Goal: Information Seeking & Learning: Learn about a topic

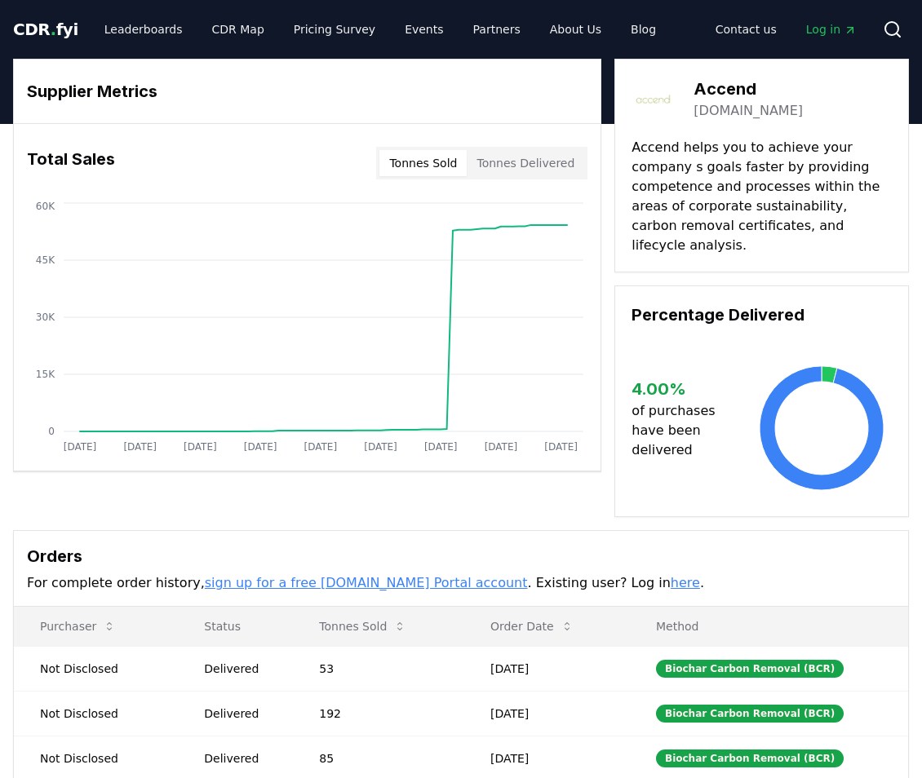
click at [826, 27] on span "Log in" at bounding box center [831, 29] width 51 height 16
click at [134, 29] on link "Leaderboards" at bounding box center [143, 29] width 104 height 29
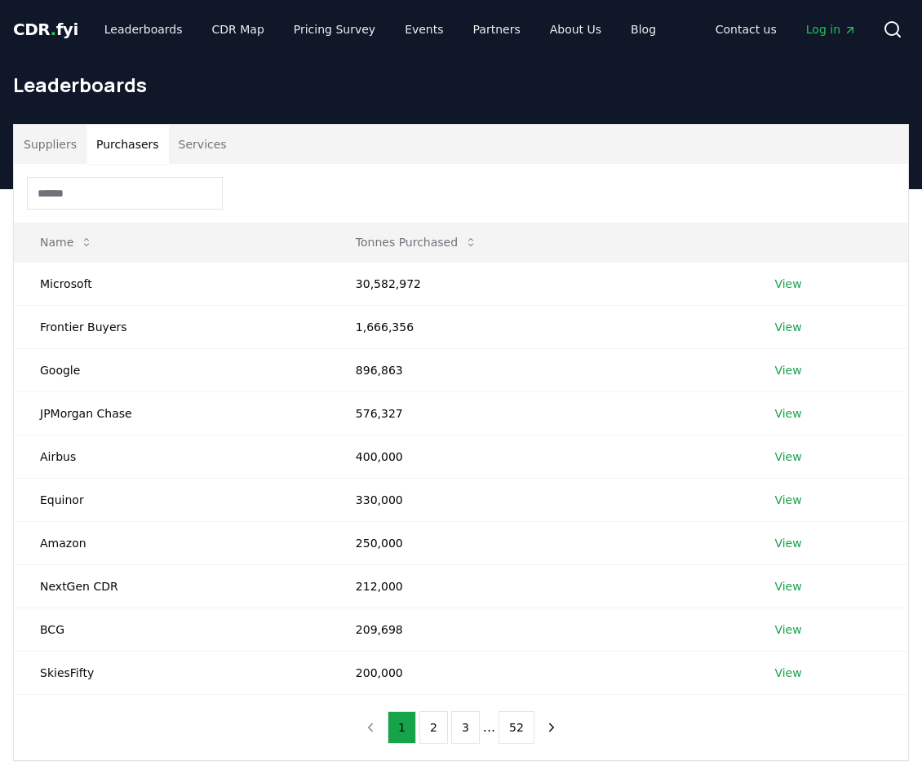
click at [131, 146] on button "Purchasers" at bounding box center [127, 144] width 82 height 39
click at [435, 247] on button "Tonnes Purchased" at bounding box center [417, 242] width 148 height 33
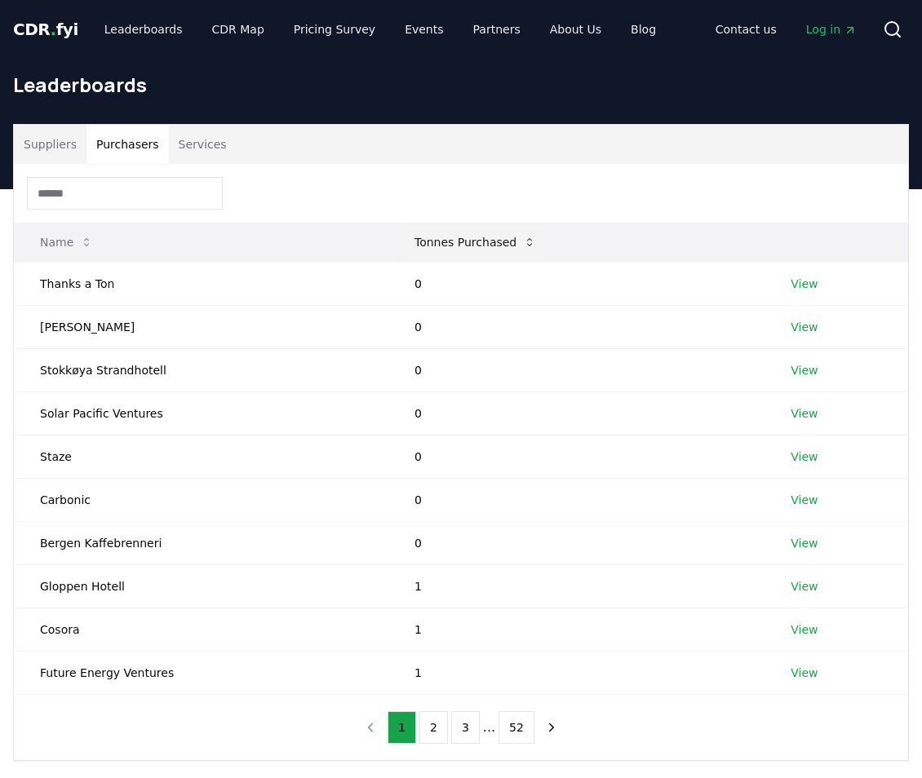
click at [436, 246] on button "Tonnes Purchased" at bounding box center [475, 242] width 148 height 33
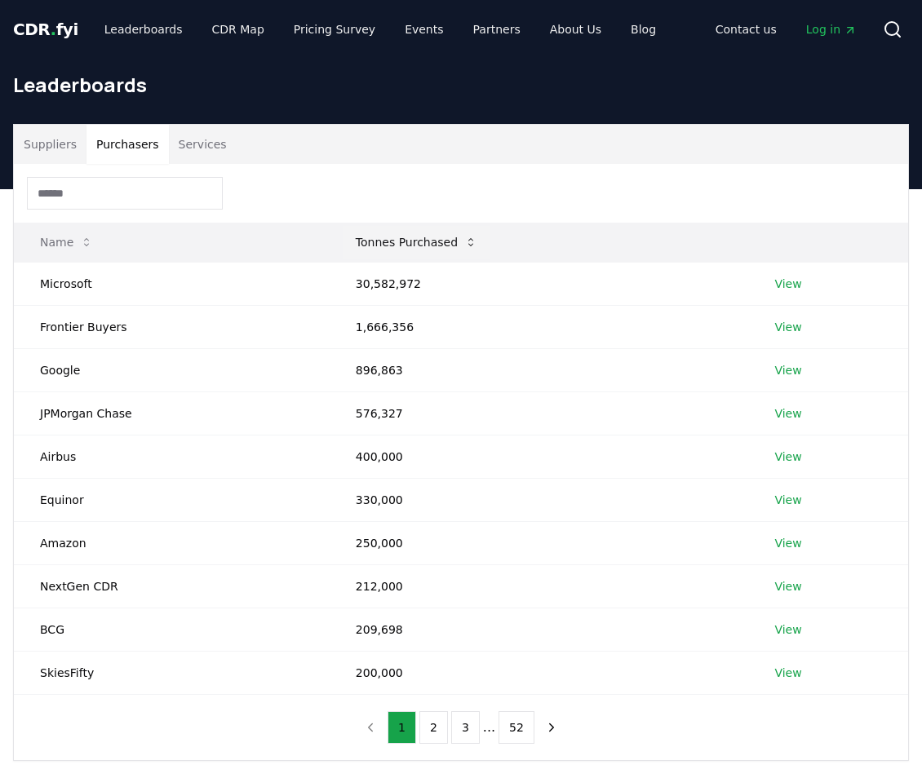
click at [436, 246] on button "Tonnes Purchased" at bounding box center [417, 242] width 148 height 33
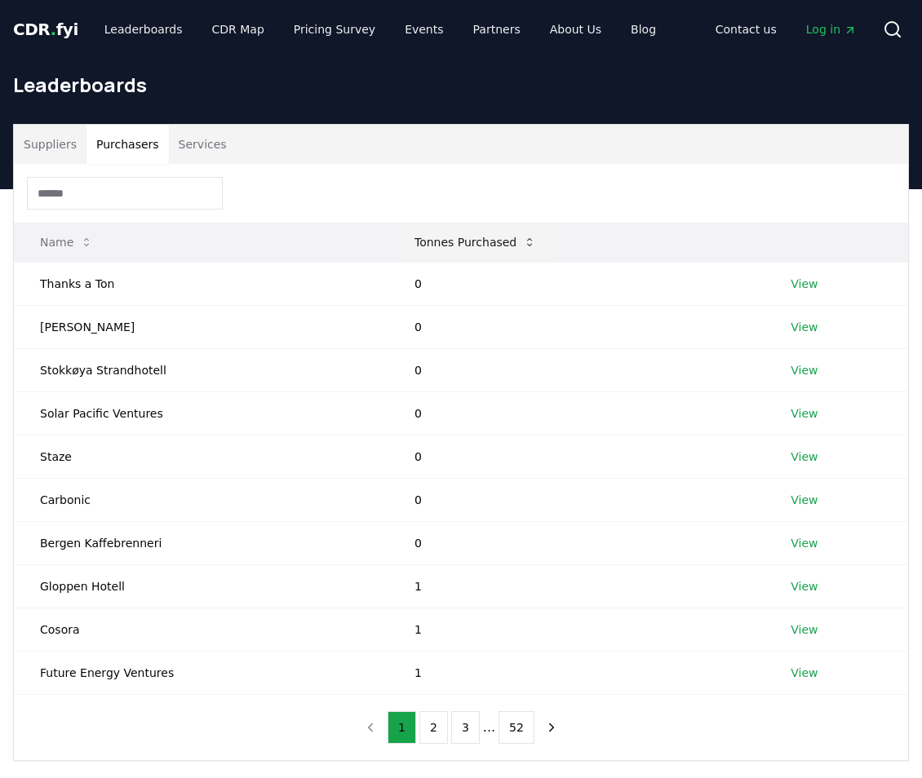
click at [436, 246] on button "Tonnes Purchased" at bounding box center [475, 242] width 148 height 33
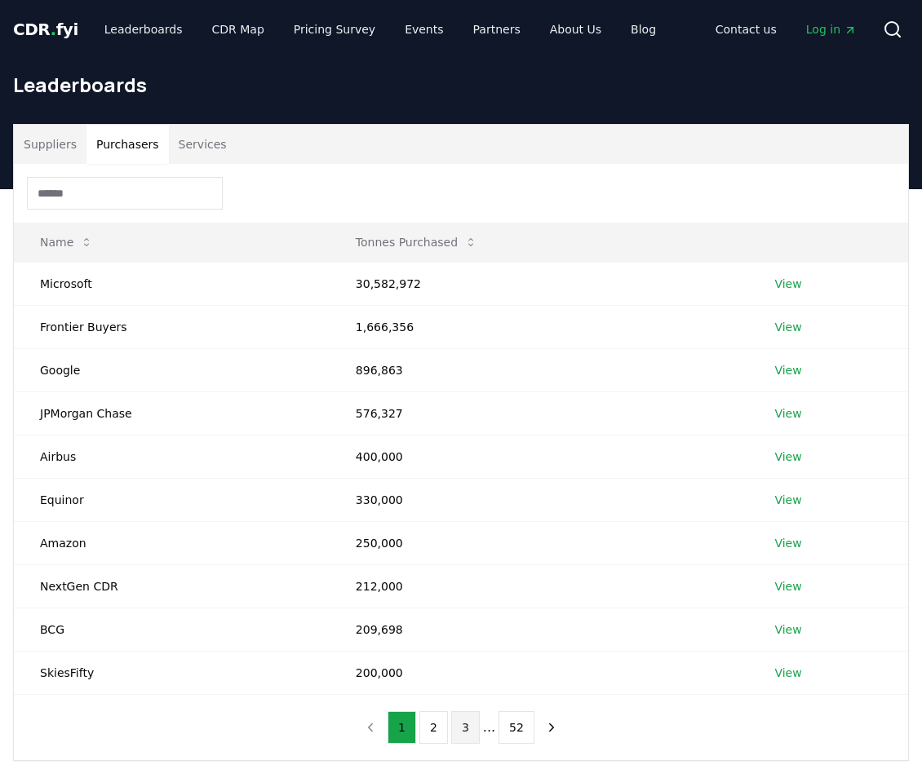
click at [475, 731] on button "3" at bounding box center [465, 727] width 29 height 33
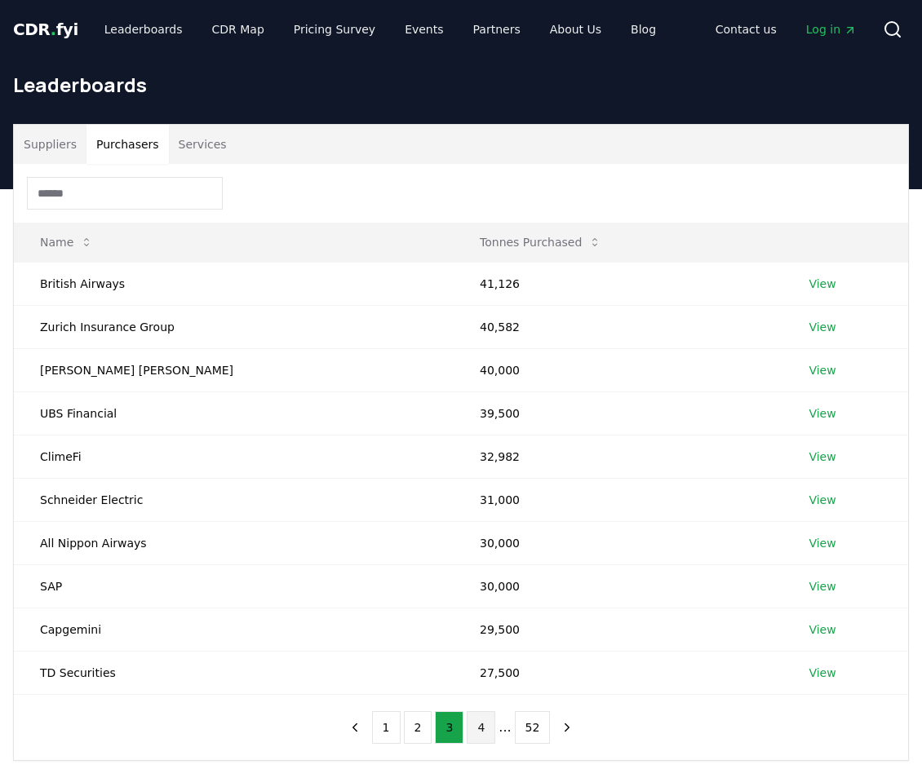
click at [482, 730] on button "4" at bounding box center [481, 727] width 29 height 33
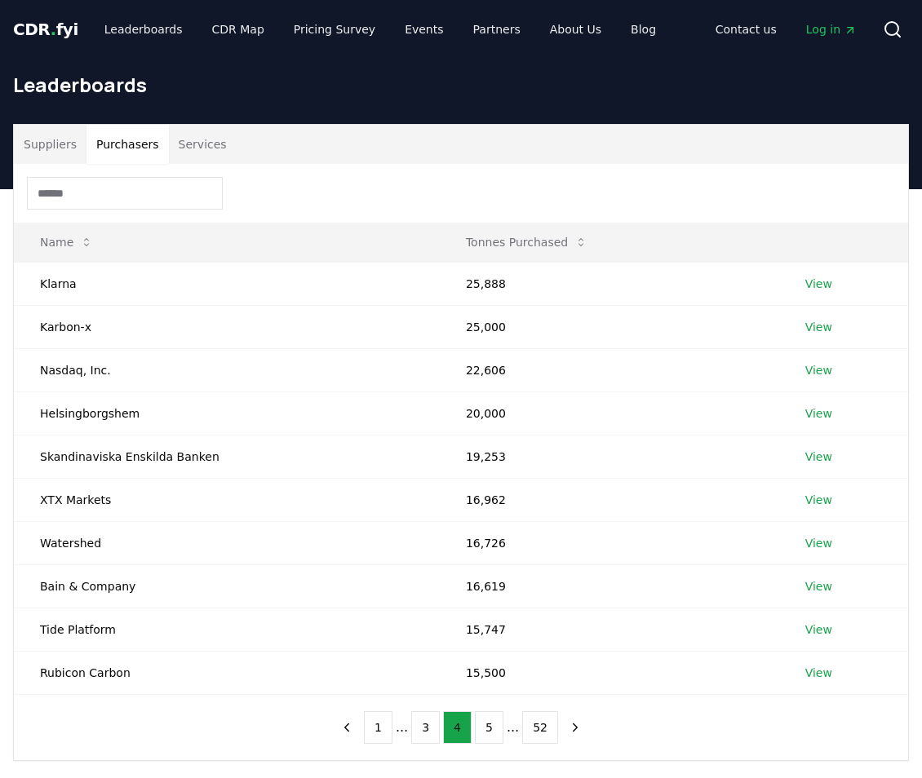
click at [482, 730] on button "5" at bounding box center [489, 727] width 29 height 33
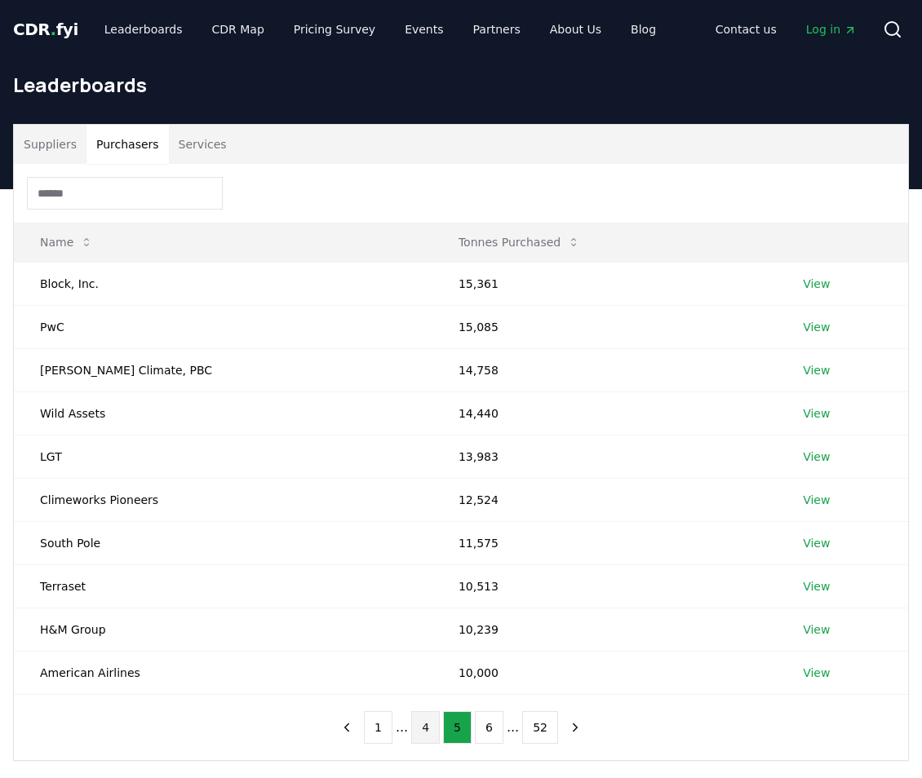
click at [482, 730] on button "6" at bounding box center [489, 727] width 29 height 33
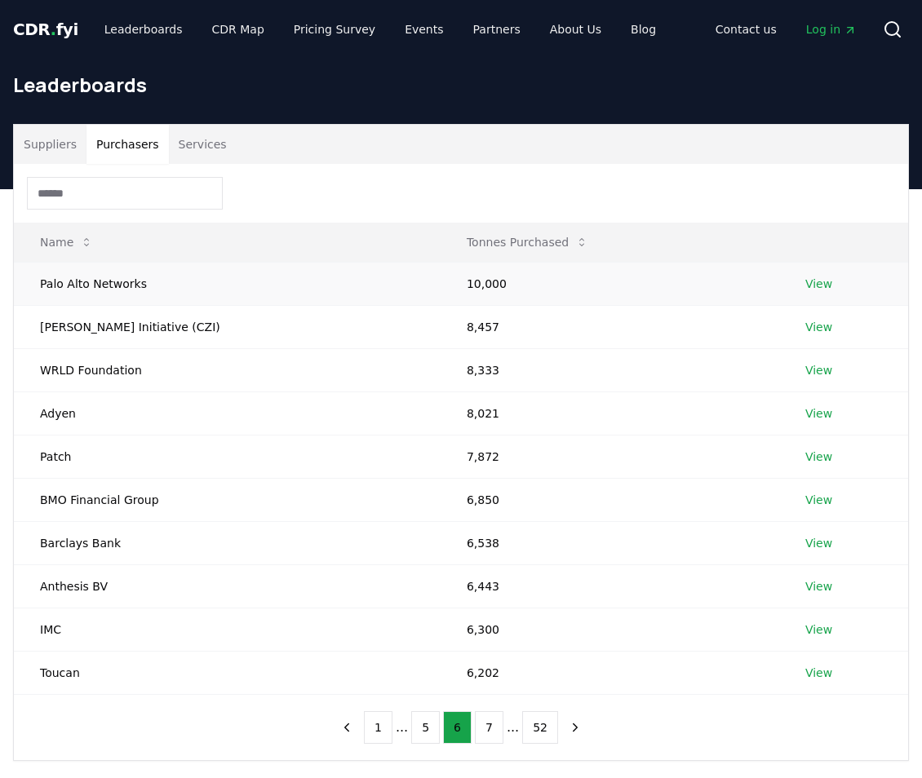
click at [809, 282] on link "View" at bounding box center [818, 284] width 27 height 16
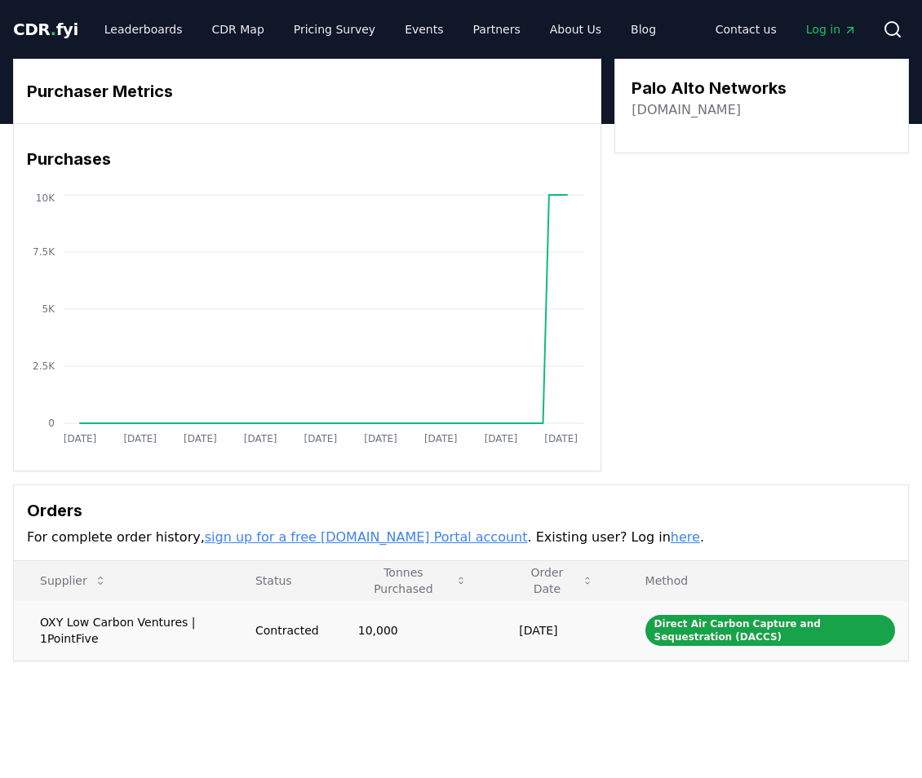
click at [108, 628] on td "OXY Low Carbon Ventures | 1PointFive" at bounding box center [121, 630] width 215 height 60
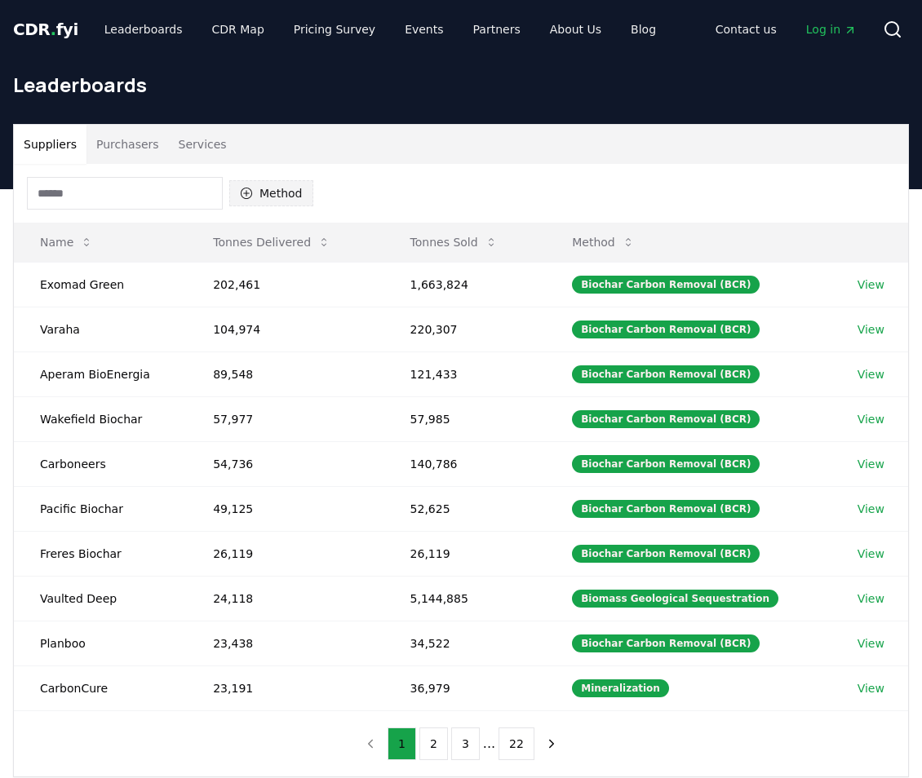
click at [261, 193] on button "Method" at bounding box center [271, 193] width 84 height 26
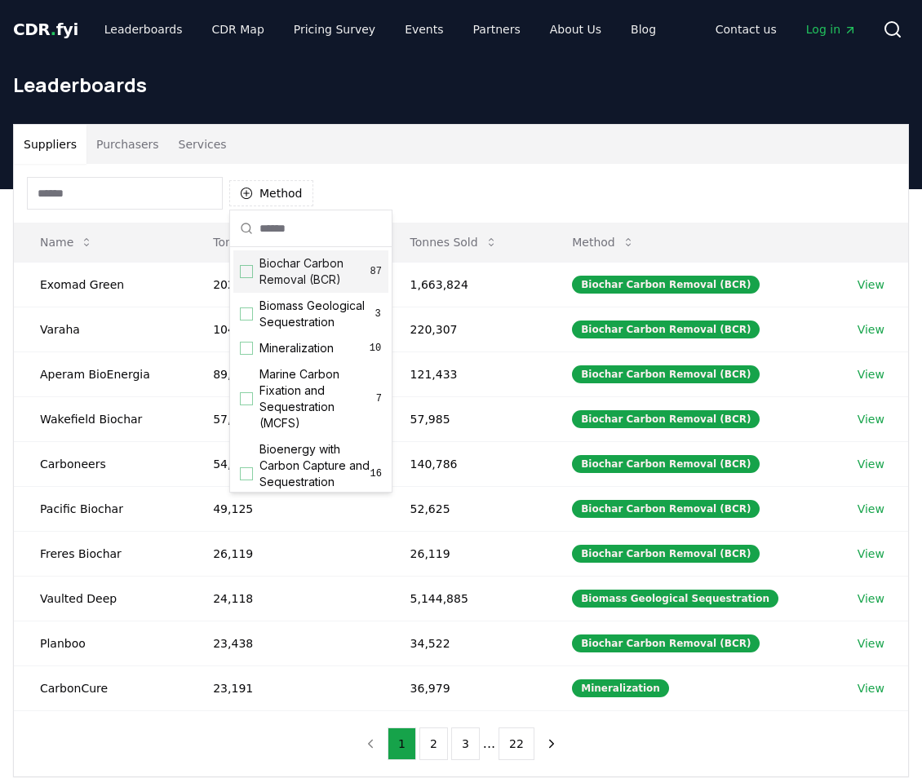
click at [309, 267] on span "Biochar Carbon Removal (BCR)" at bounding box center [314, 271] width 111 height 33
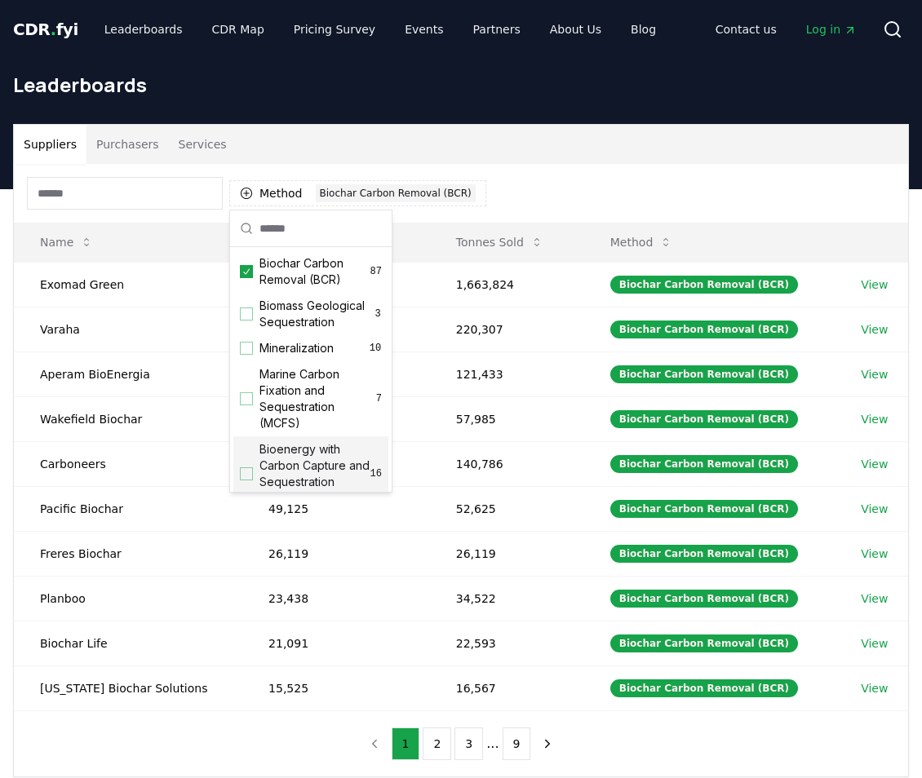
click at [289, 757] on div "Method 1 Biochar Carbon Removal (BCR) Name Tonnes Delivered Tonnes Sold Method …" at bounding box center [461, 470] width 894 height 613
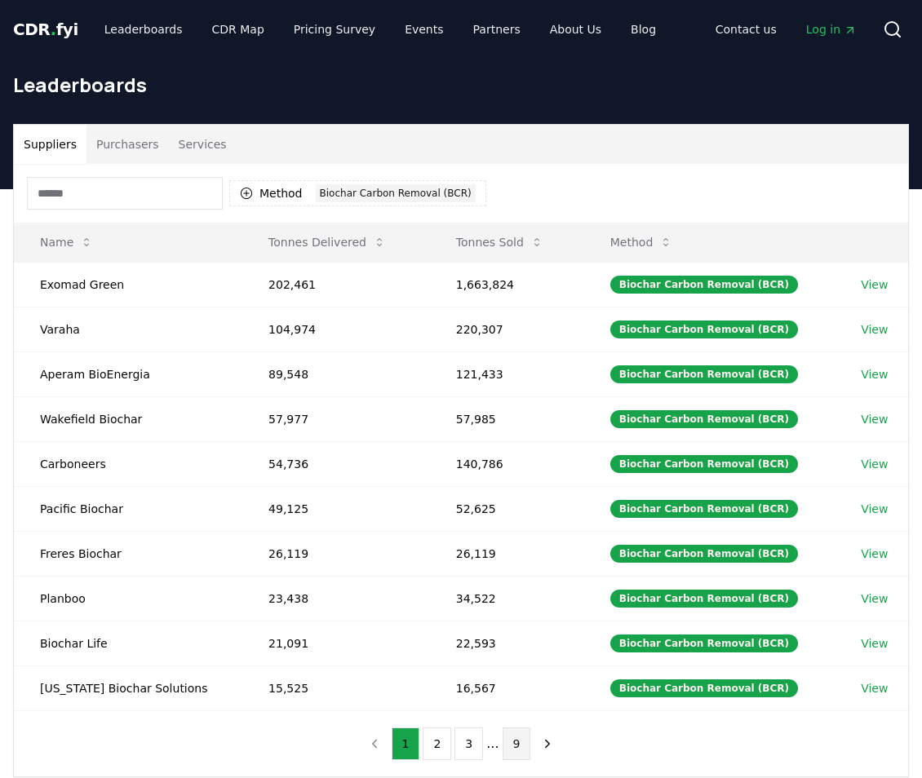
click at [507, 746] on button "9" at bounding box center [517, 744] width 29 height 33
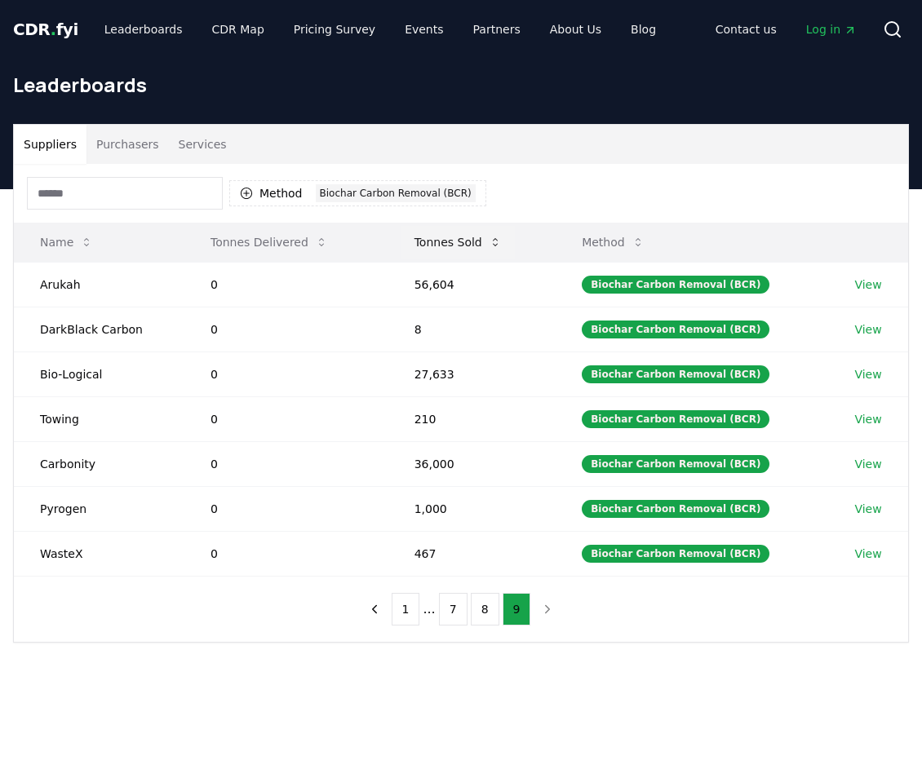
click at [445, 240] on button "Tonnes Sold" at bounding box center [457, 242] width 113 height 33
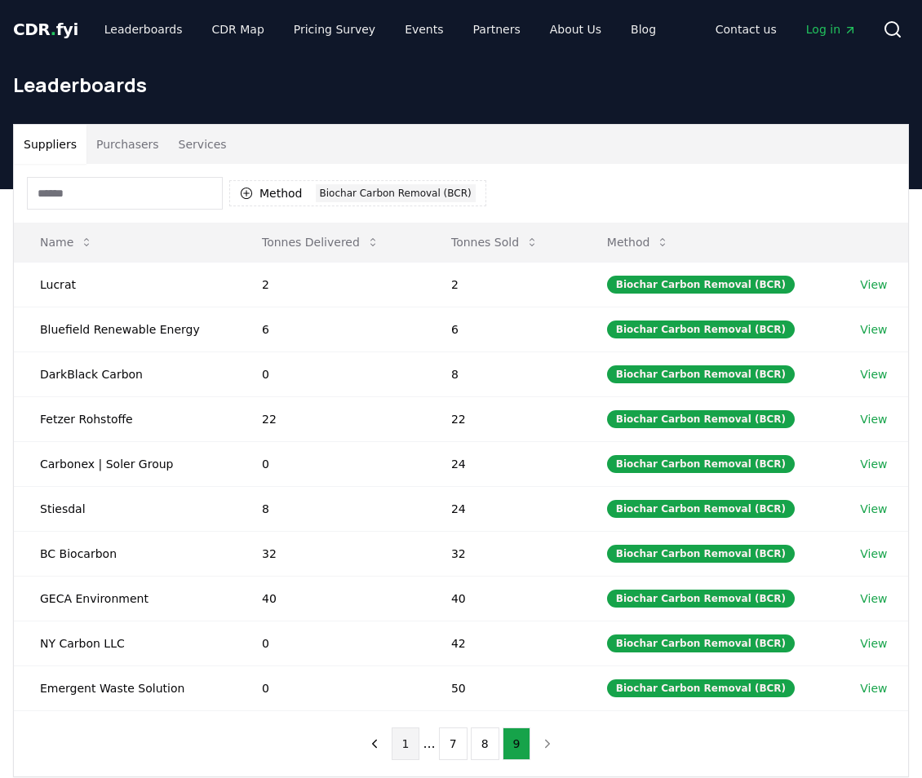
click at [405, 750] on button "1" at bounding box center [406, 744] width 29 height 33
click at [464, 750] on button "3" at bounding box center [468, 744] width 29 height 33
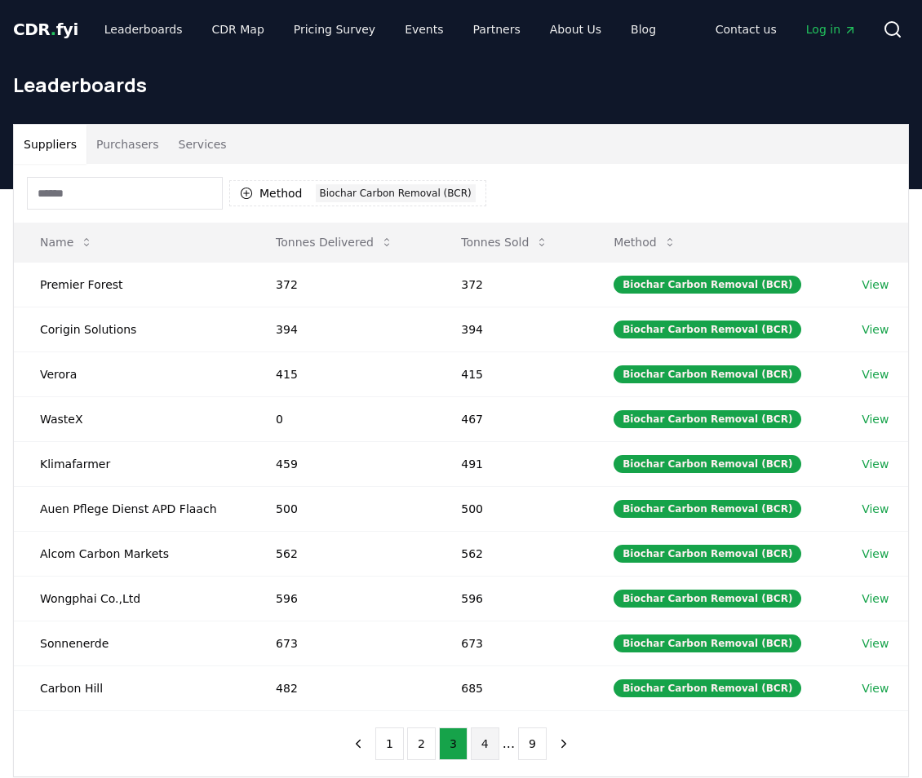
click at [483, 744] on button "4" at bounding box center [485, 744] width 29 height 33
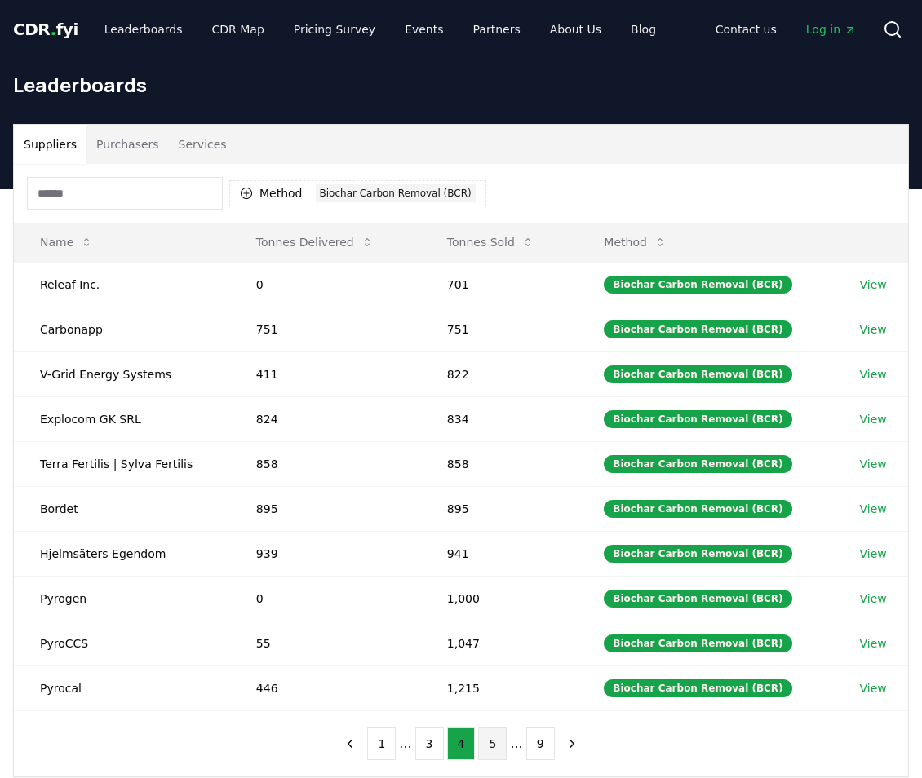
click at [487, 745] on button "5" at bounding box center [492, 744] width 29 height 33
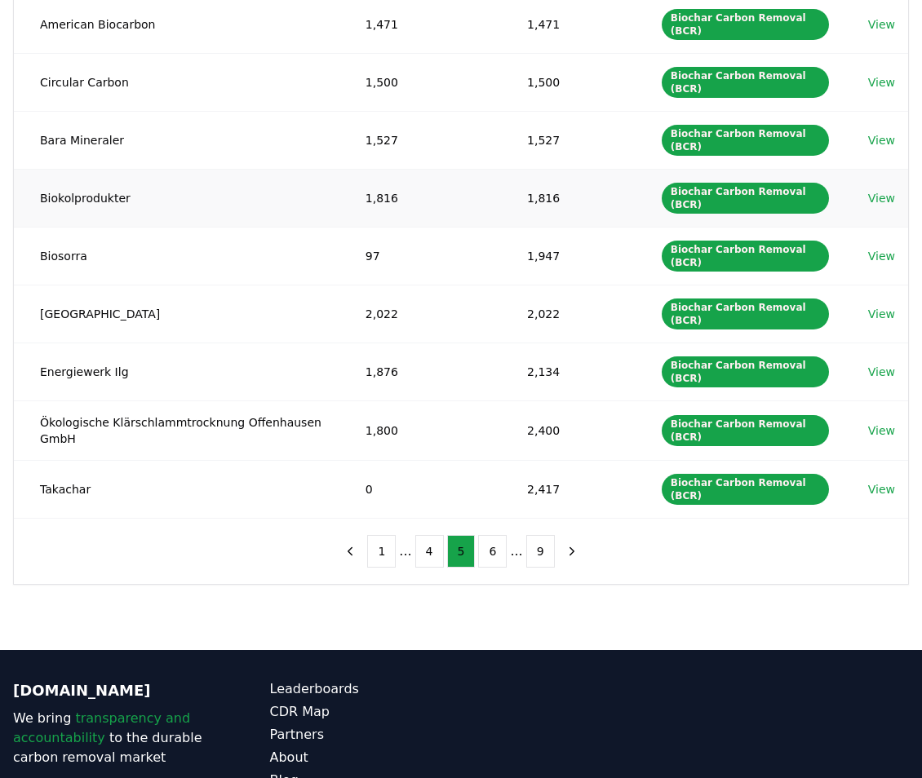
scroll to position [326, 0]
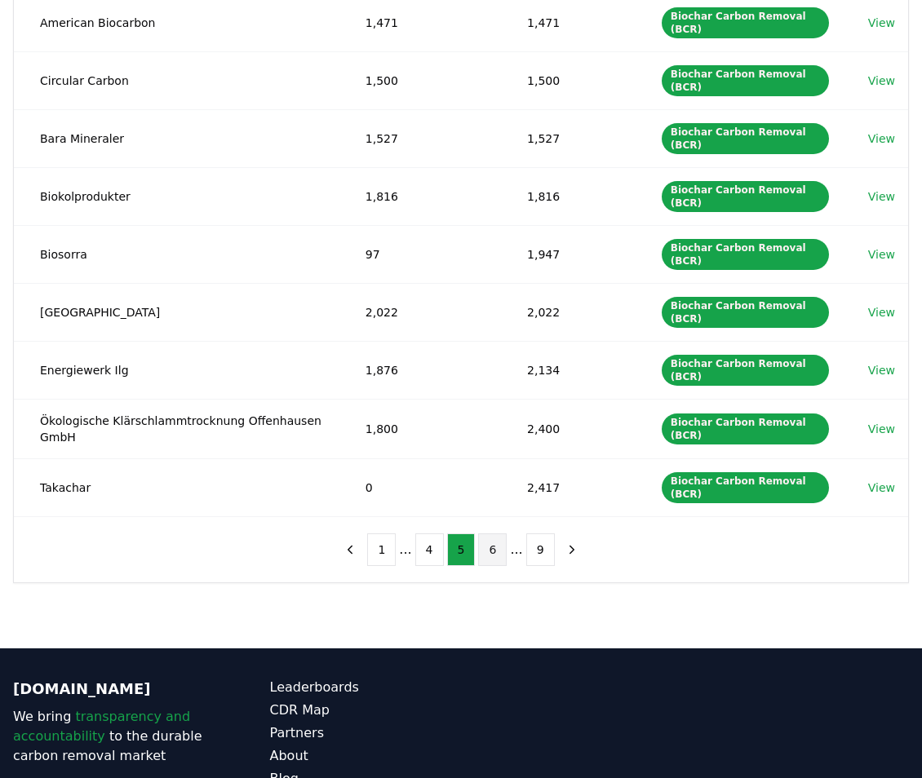
click at [498, 552] on button "6" at bounding box center [492, 550] width 29 height 33
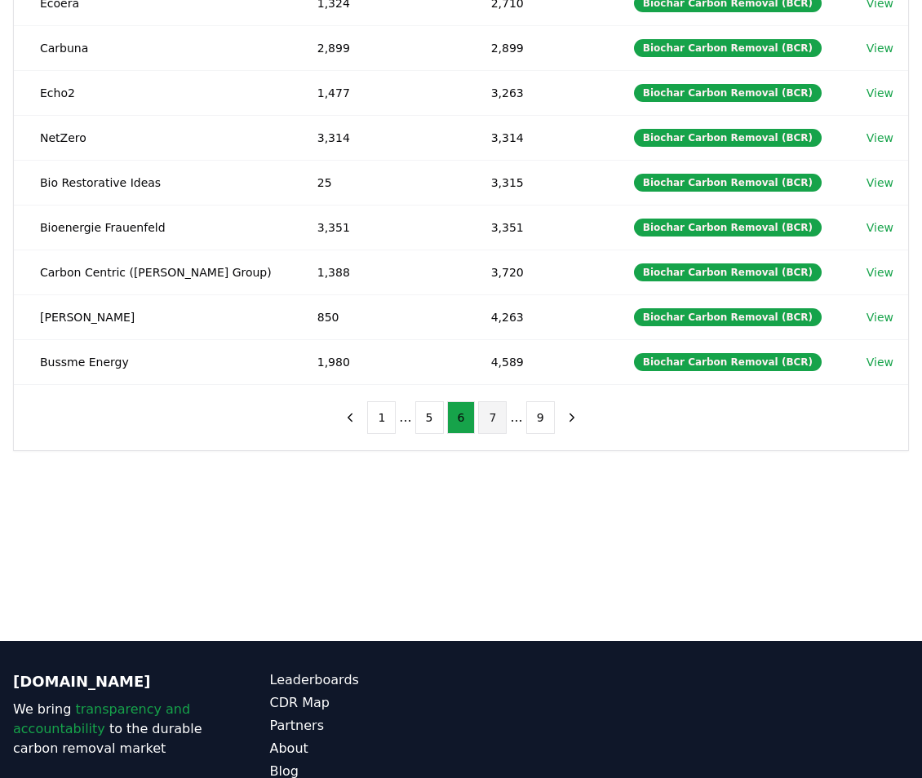
click at [503, 424] on button "7" at bounding box center [492, 417] width 29 height 33
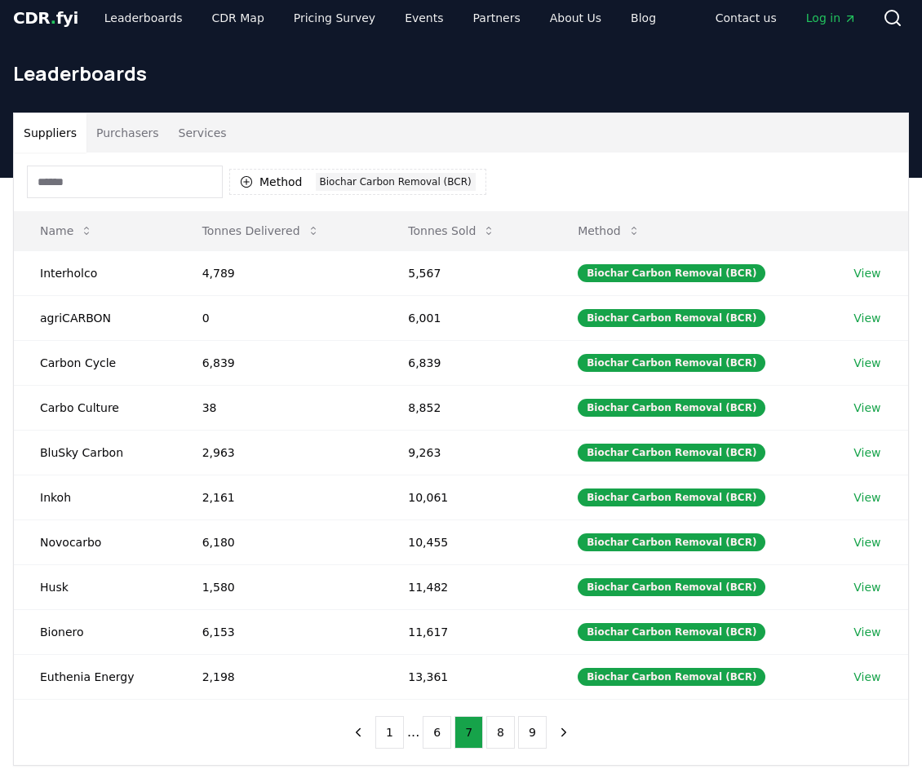
scroll to position [0, 0]
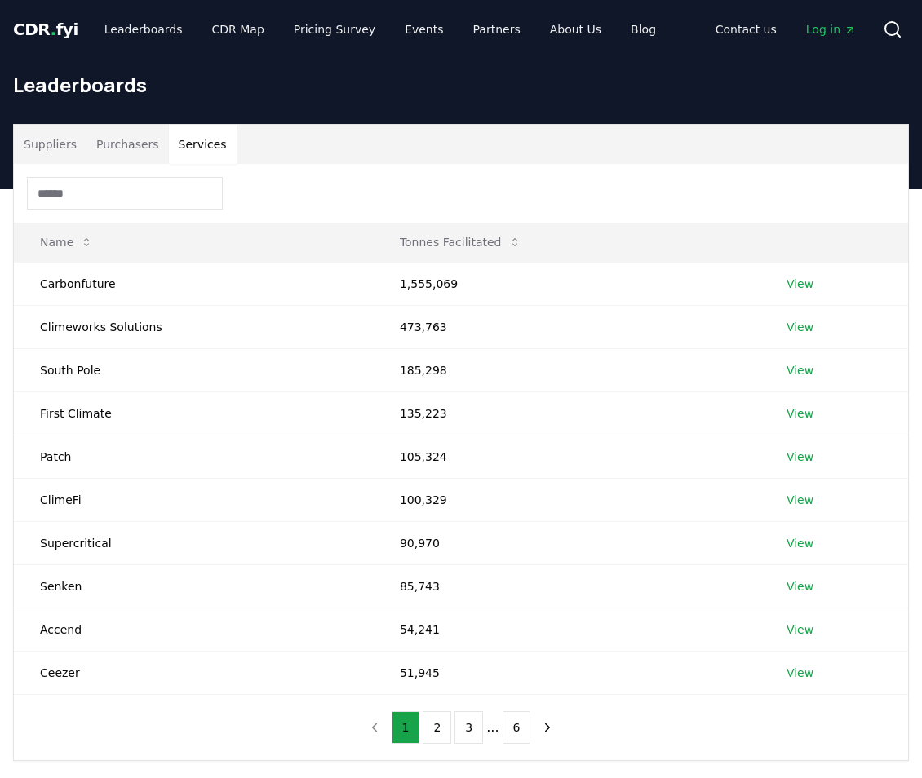
click at [172, 129] on button "Services" at bounding box center [203, 144] width 68 height 39
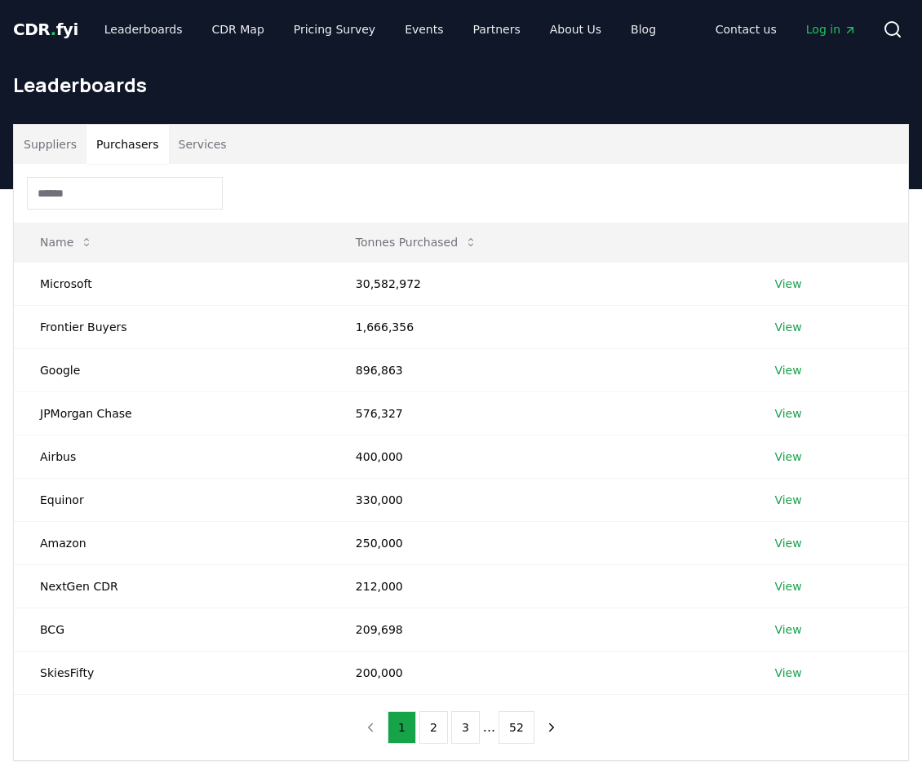
click at [123, 143] on button "Purchasers" at bounding box center [127, 144] width 82 height 39
click at [391, 251] on button "Tonnes Purchased" at bounding box center [417, 242] width 148 height 33
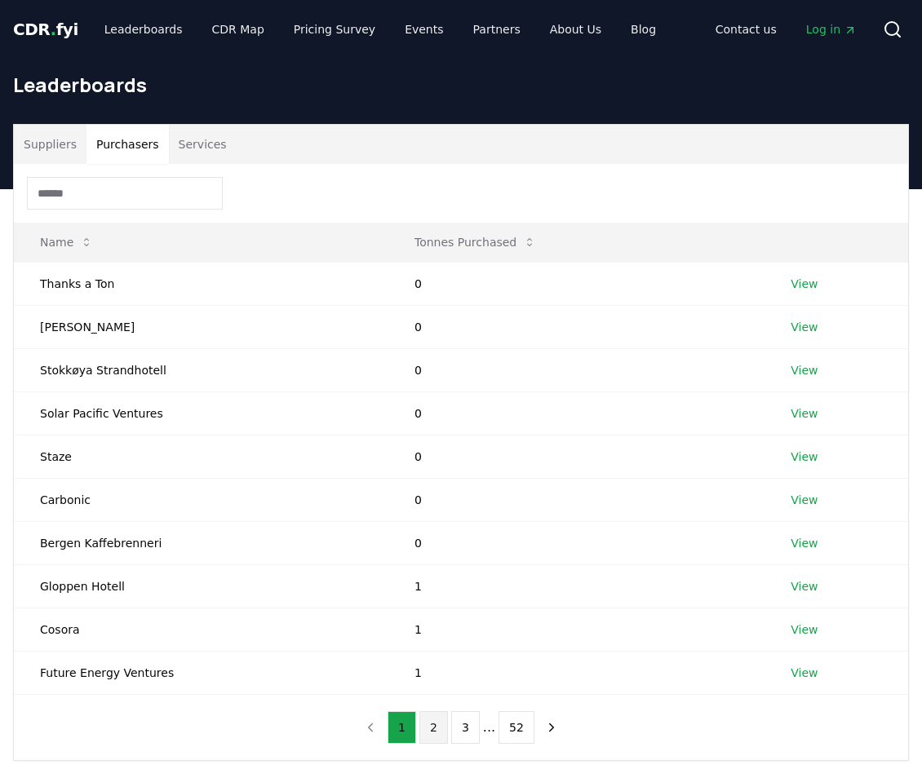
click at [427, 742] on button "2" at bounding box center [433, 727] width 29 height 33
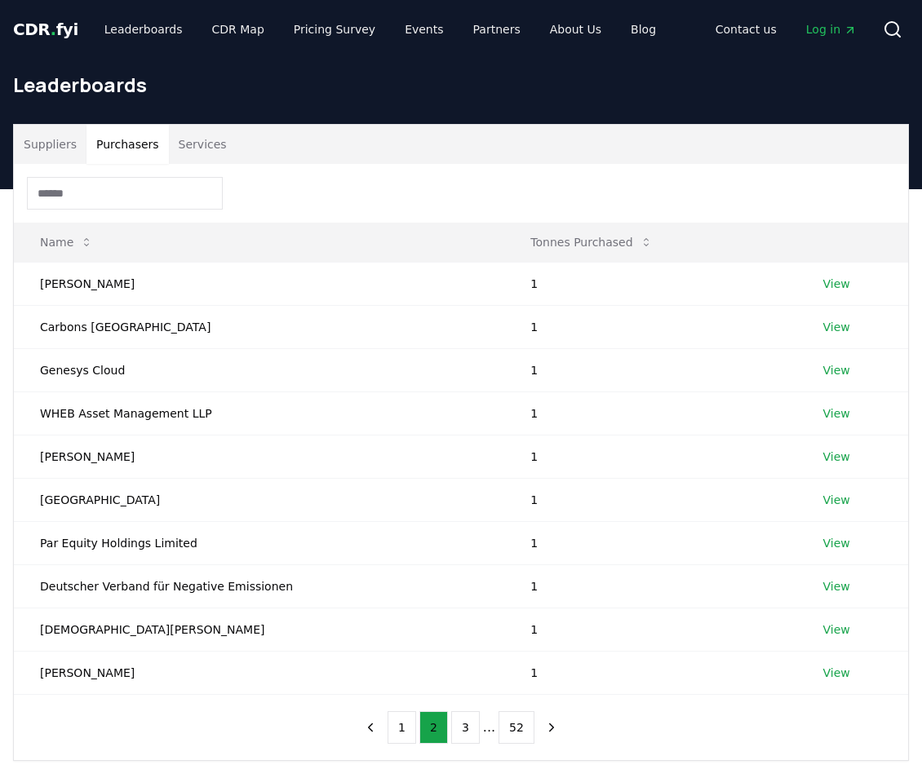
click at [188, 143] on button "Services" at bounding box center [203, 144] width 68 height 39
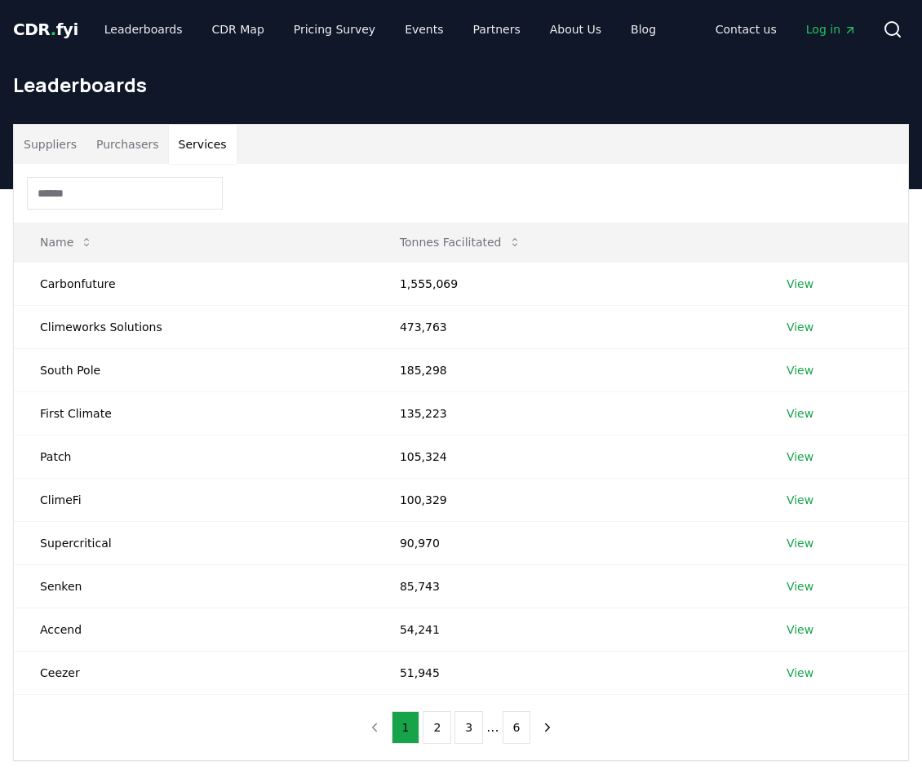
click at [57, 145] on button "Suppliers" at bounding box center [50, 144] width 73 height 39
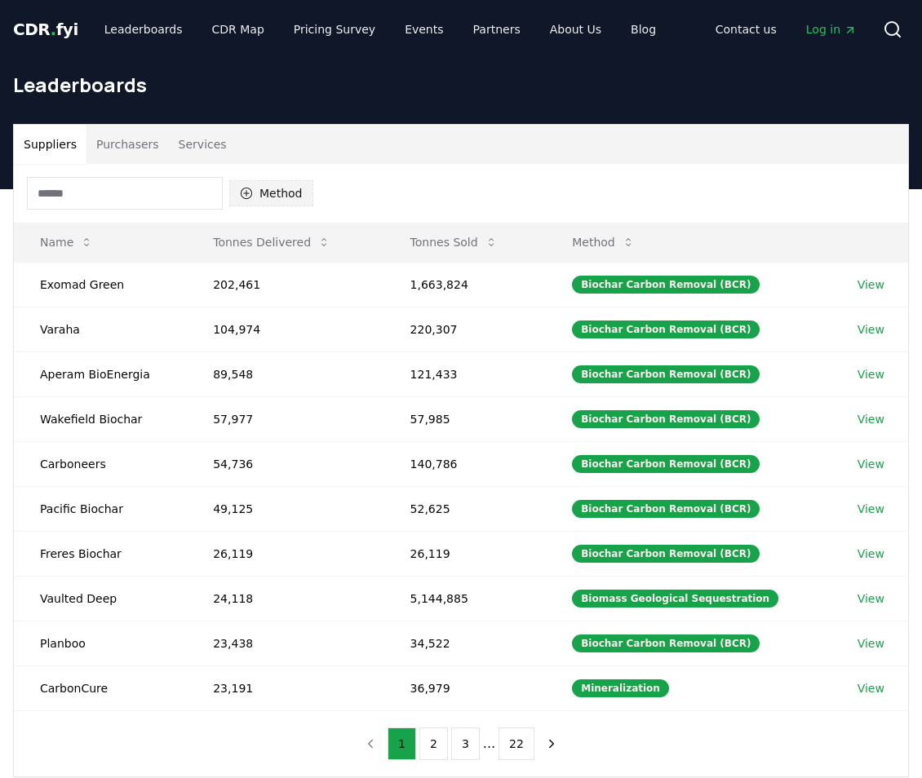
click at [302, 199] on button "Method" at bounding box center [271, 193] width 84 height 26
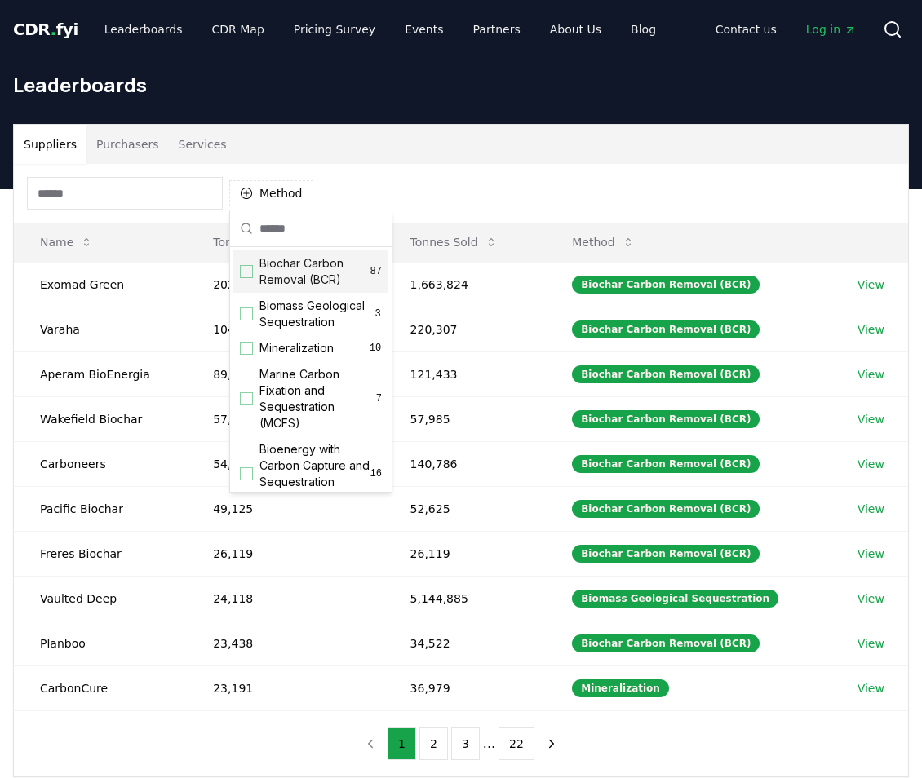
click at [329, 282] on span "Biochar Carbon Removal (BCR)" at bounding box center [314, 271] width 111 height 33
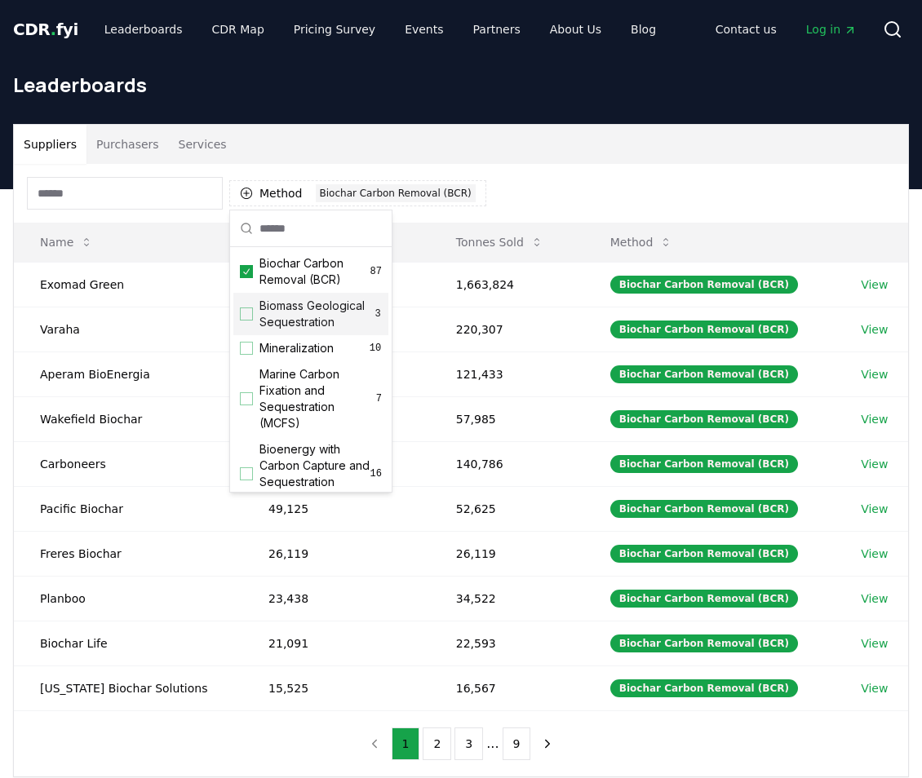
click at [613, 748] on div "Method 1 Biochar Carbon Removal (BCR) Name Tonnes Delivered Tonnes Sold Method …" at bounding box center [461, 470] width 894 height 613
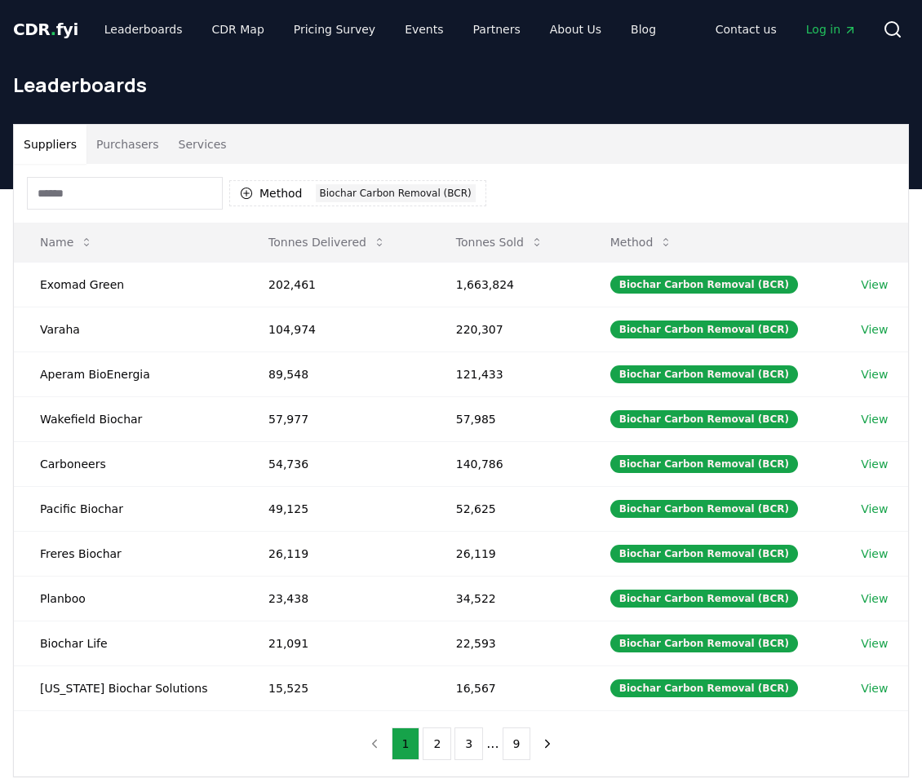
click at [179, 145] on button "Services" at bounding box center [203, 144] width 68 height 39
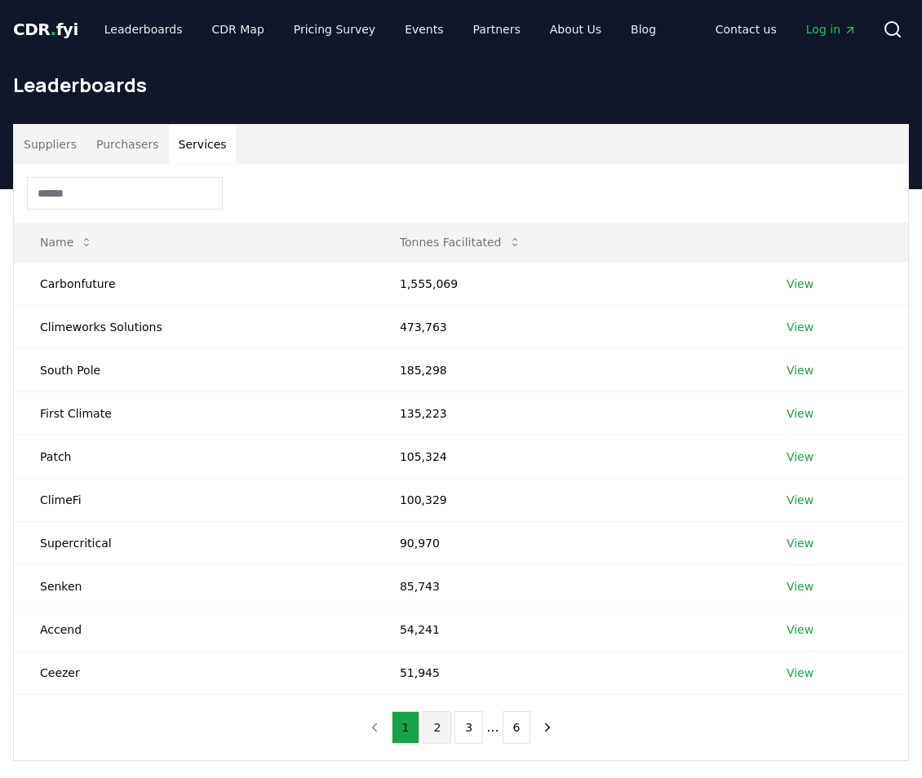
click at [440, 735] on button "2" at bounding box center [437, 727] width 29 height 33
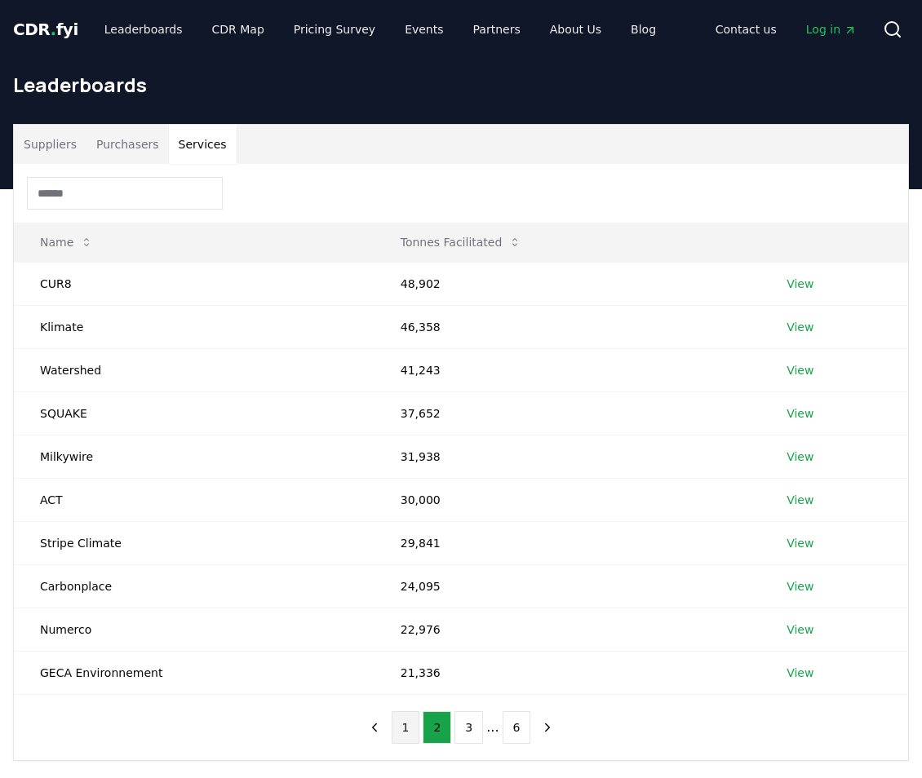
click at [410, 734] on button "1" at bounding box center [406, 727] width 29 height 33
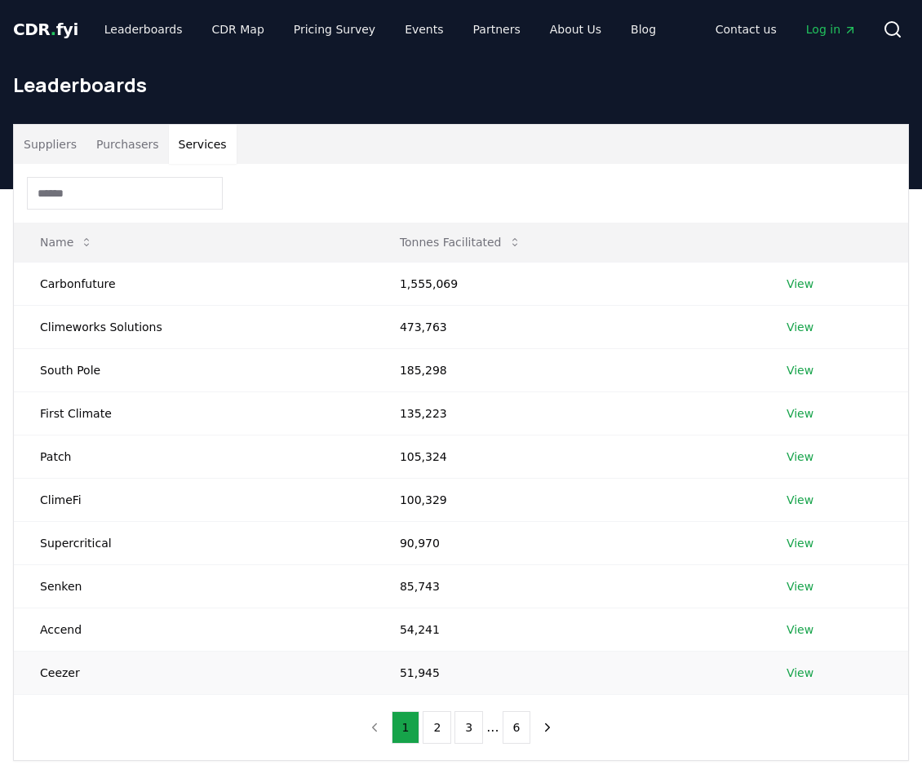
click at [793, 679] on link "View" at bounding box center [799, 673] width 27 height 16
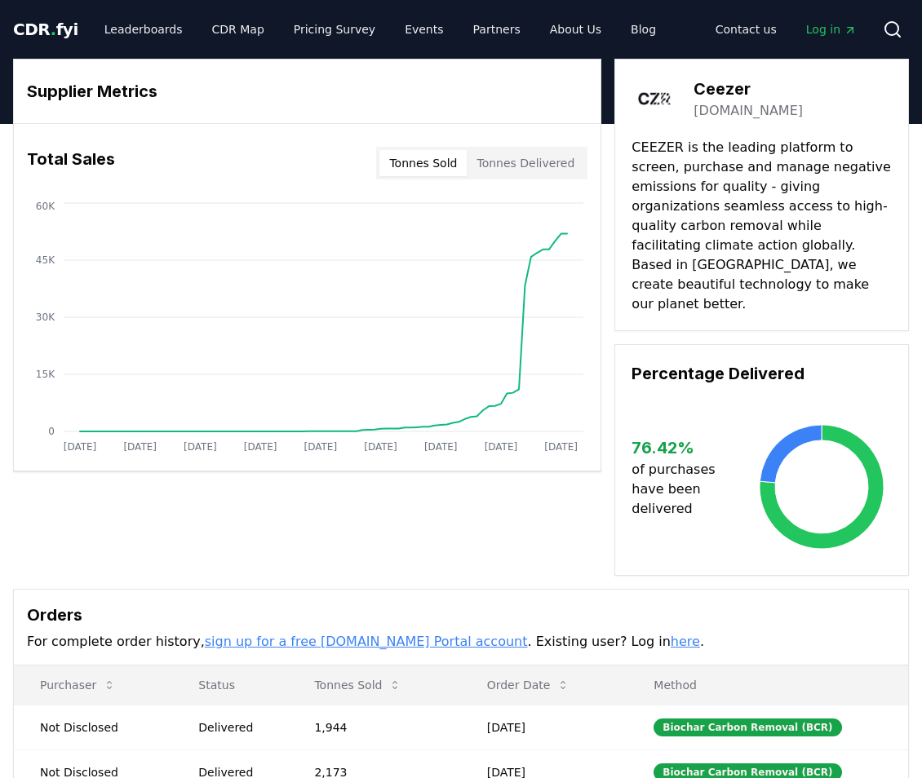
click at [716, 111] on link "[DOMAIN_NAME]" at bounding box center [747, 111] width 109 height 20
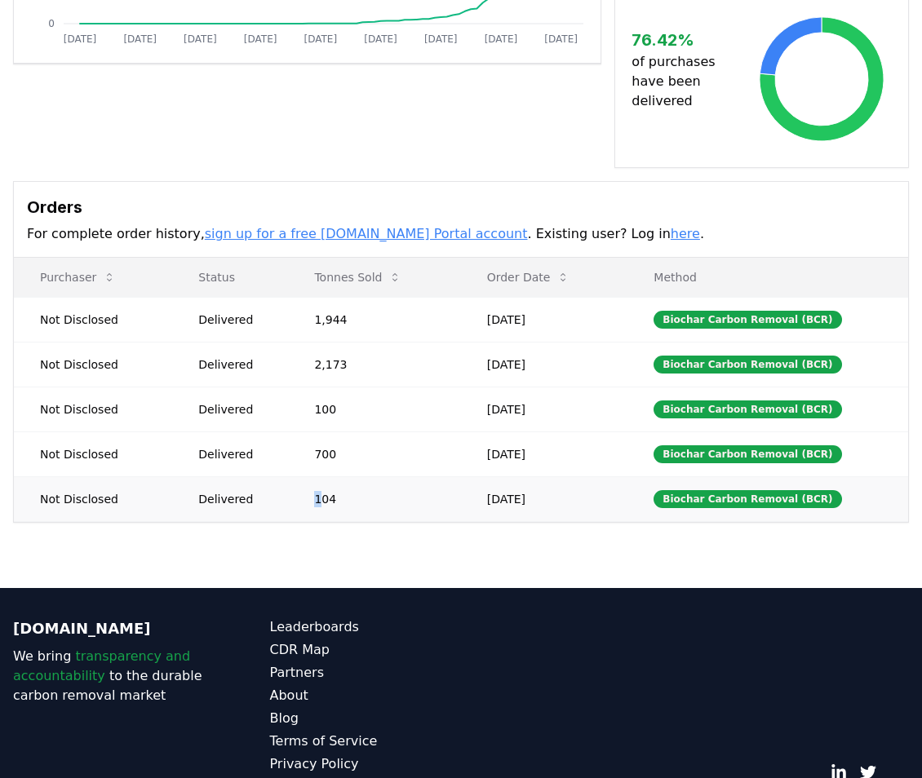
click at [321, 476] on td "104" at bounding box center [374, 498] width 172 height 45
drag, startPoint x: 321, startPoint y: 463, endPoint x: 480, endPoint y: 343, distance: 199.9
click at [511, 387] on td "[DATE]" at bounding box center [544, 409] width 167 height 45
drag, startPoint x: 319, startPoint y: 325, endPoint x: 343, endPoint y: 323, distance: 23.8
click at [343, 342] on td "2,173" at bounding box center [374, 364] width 172 height 45
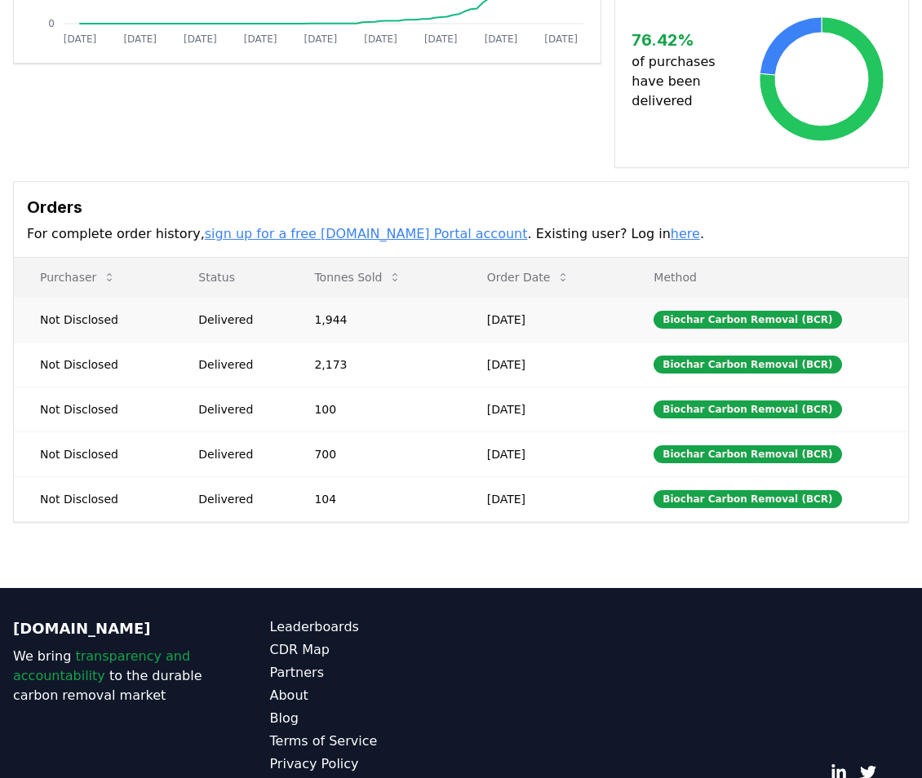
drag, startPoint x: 343, startPoint y: 323, endPoint x: 336, endPoint y: 281, distance: 42.1
click at [336, 297] on td "1,944" at bounding box center [374, 319] width 172 height 45
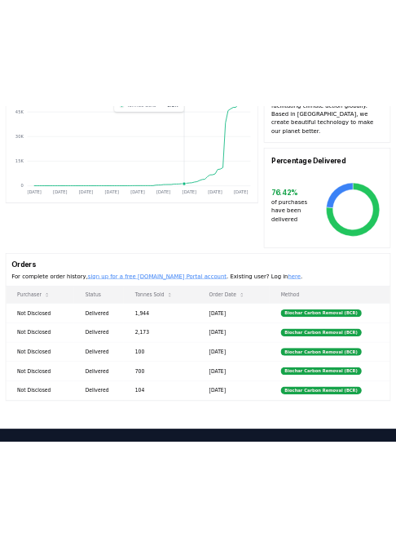
scroll to position [0, 0]
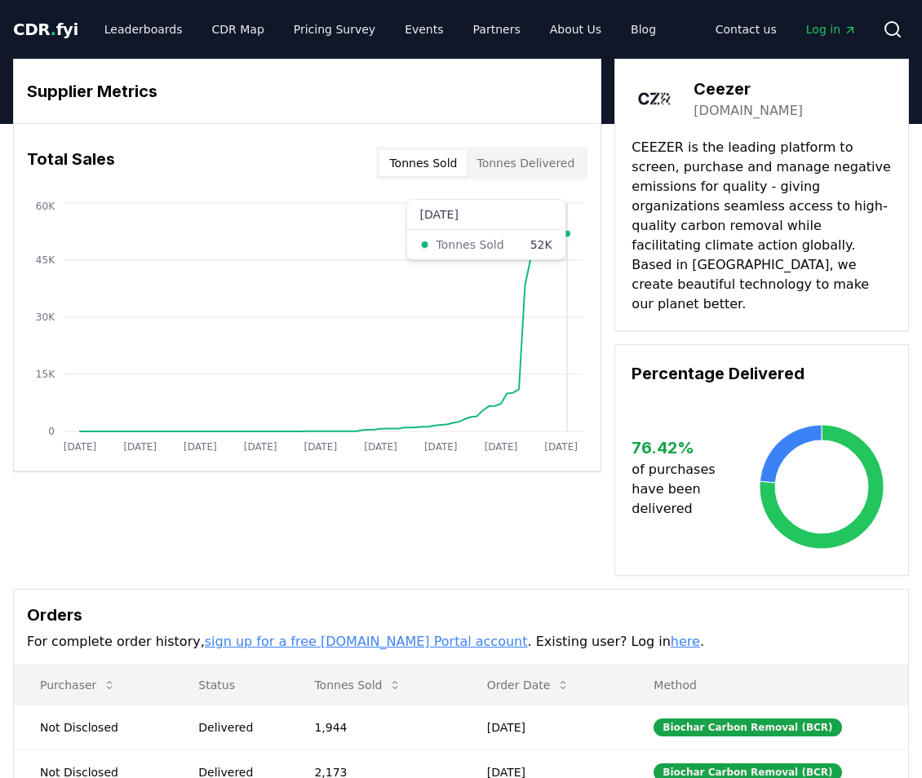
click at [569, 346] on icon "[DATE] [DATE] [DATE] [DATE] [DATE] [DATE] [DATE] [DATE] [DATE] 0 15K 30K 45K 60K" at bounding box center [300, 329] width 573 height 261
